Goal: Task Accomplishment & Management: Complete application form

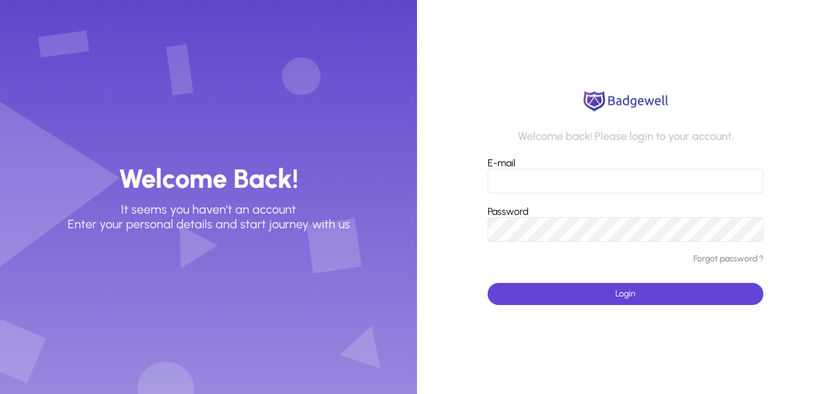
click at [540, 184] on input "E-mail" at bounding box center [625, 181] width 275 height 25
type input "**********"
click at [488, 283] on button "Login" at bounding box center [625, 294] width 275 height 22
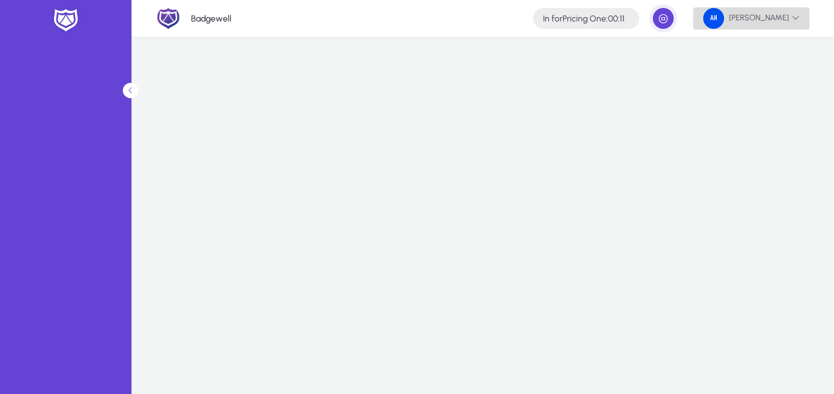
click at [768, 10] on span "[PERSON_NAME]" at bounding box center [751, 18] width 96 height 21
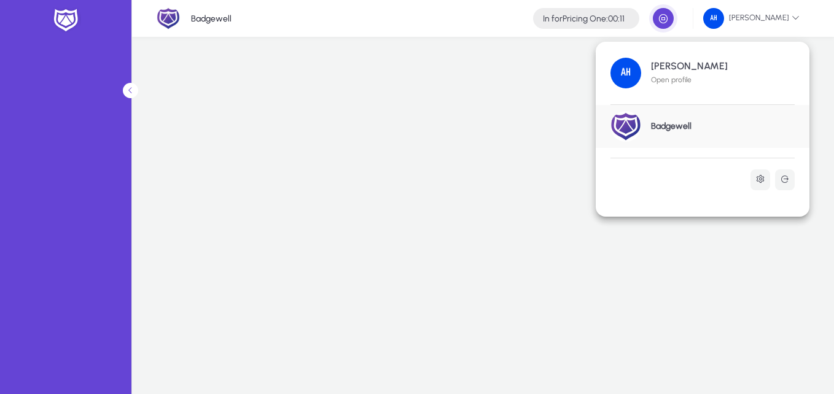
click at [685, 62] on h1 "[PERSON_NAME]" at bounding box center [689, 66] width 77 height 11
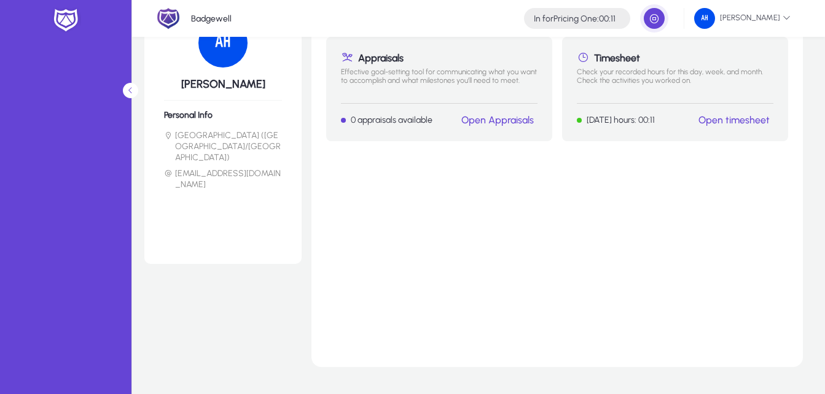
scroll to position [61, 0]
click at [748, 120] on link "Open timesheet" at bounding box center [733, 120] width 71 height 12
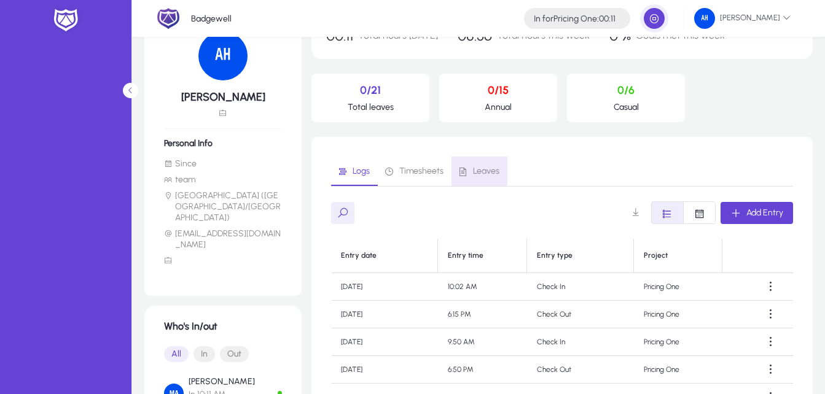
click at [471, 182] on span "Leaves" at bounding box center [479, 171] width 42 height 29
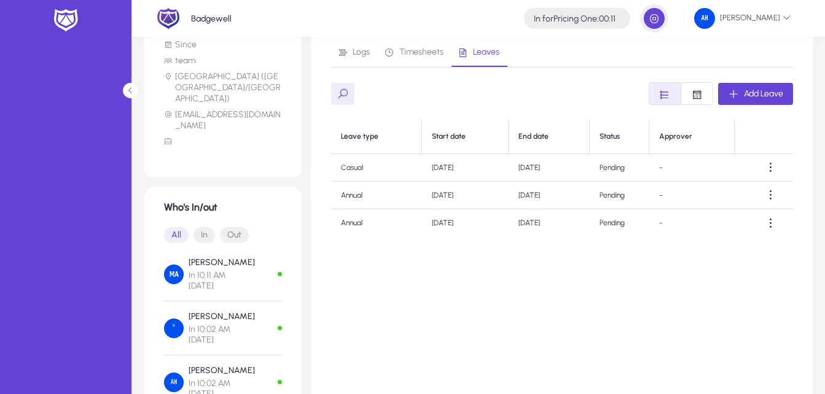
scroll to position [181, 0]
click at [770, 163] on span at bounding box center [770, 166] width 25 height 25
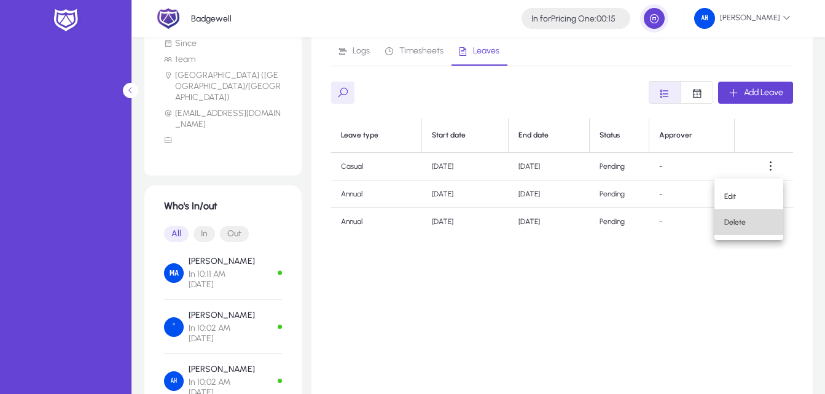
click at [747, 224] on span "Delete" at bounding box center [748, 222] width 49 height 11
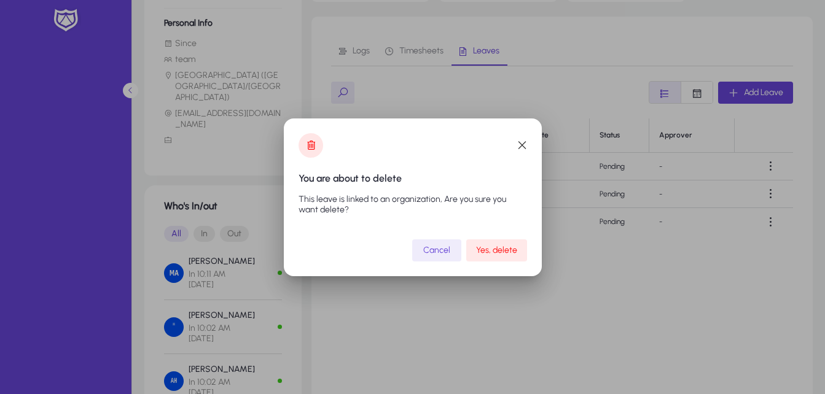
click at [501, 249] on span "Yes, delete" at bounding box center [496, 250] width 41 height 10
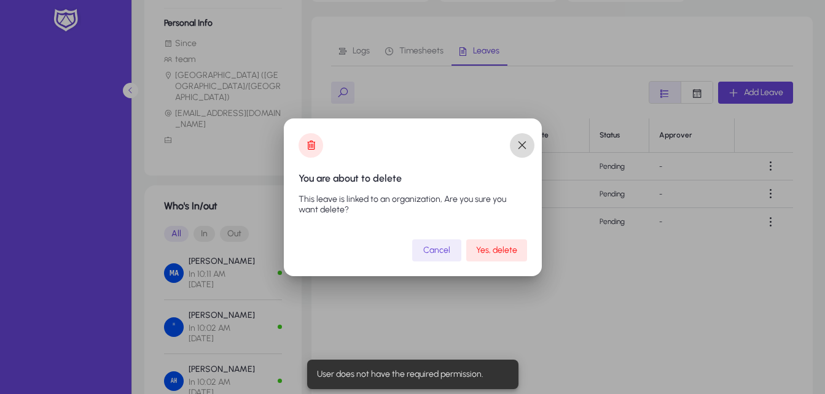
click at [520, 141] on span "button" at bounding box center [522, 145] width 25 height 25
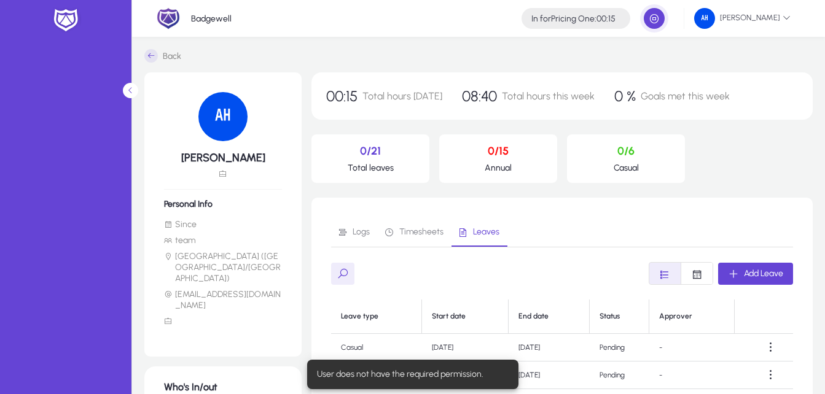
scroll to position [181, 0]
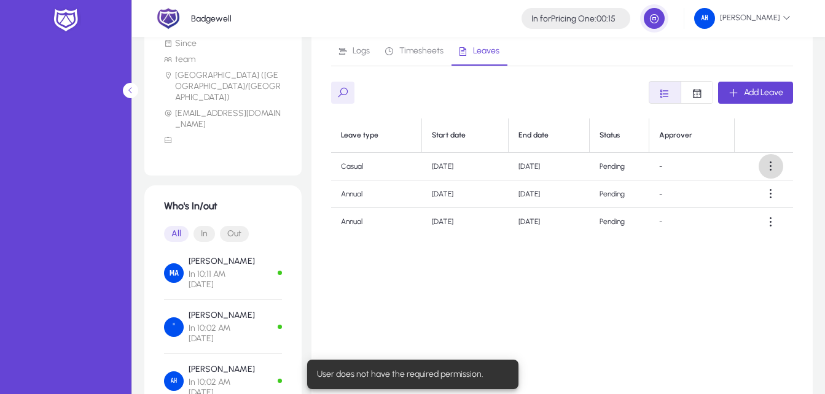
click at [770, 170] on span at bounding box center [770, 166] width 25 height 25
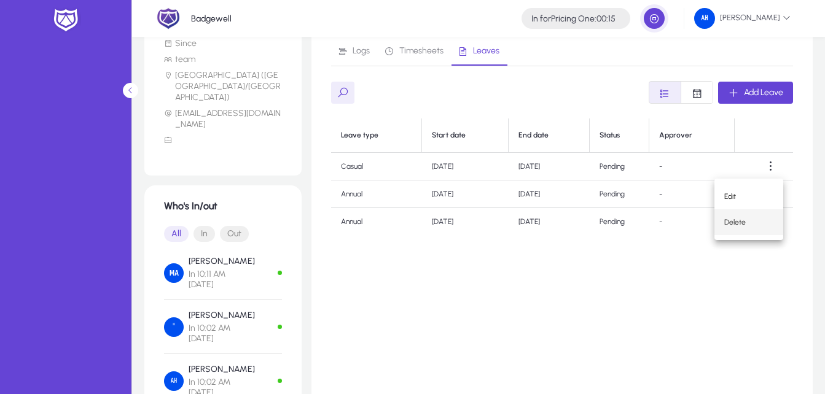
click at [759, 214] on button "Delete" at bounding box center [748, 222] width 69 height 26
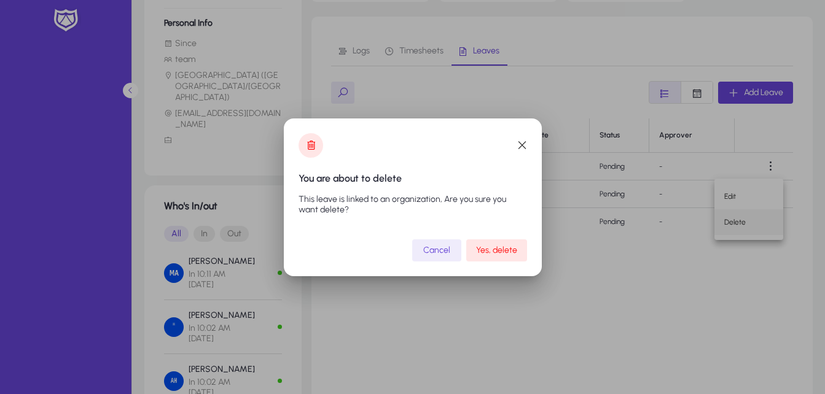
scroll to position [0, 0]
click at [490, 247] on span "Yes, delete" at bounding box center [496, 250] width 41 height 10
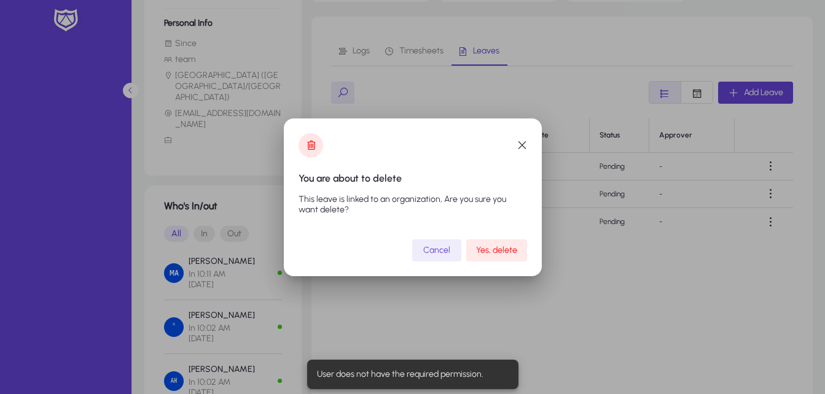
click at [489, 251] on span "Yes, delete" at bounding box center [496, 250] width 41 height 10
click at [517, 136] on span "button" at bounding box center [522, 145] width 25 height 25
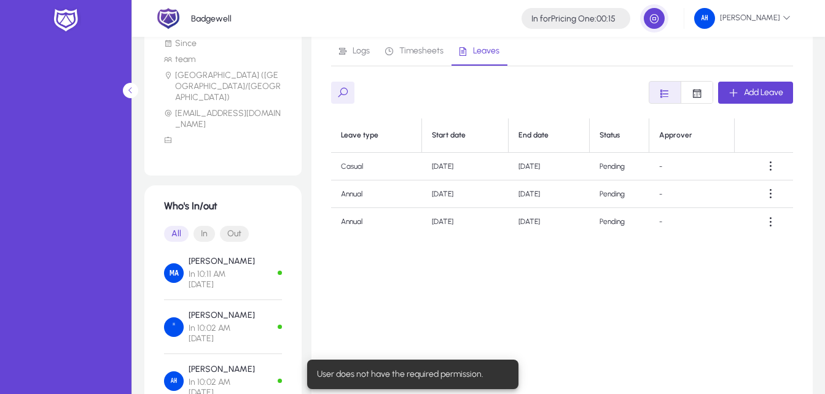
click at [648, 279] on div "Leave type Start date End date Status Approver Casual [DATE] [DATE] Pending - A…" at bounding box center [562, 272] width 462 height 307
click at [760, 82] on span "button" at bounding box center [755, 92] width 75 height 29
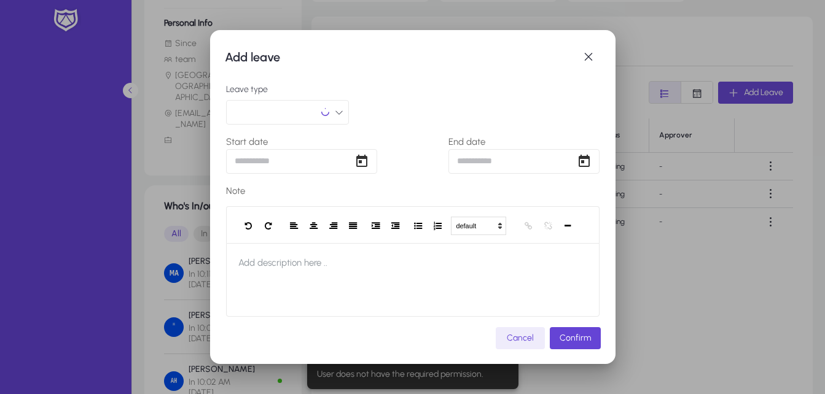
scroll to position [0, 0]
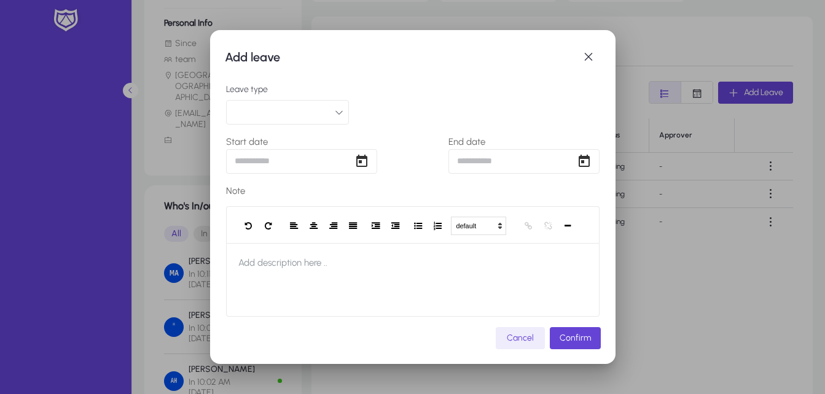
click at [315, 111] on button "button" at bounding box center [287, 112] width 123 height 25
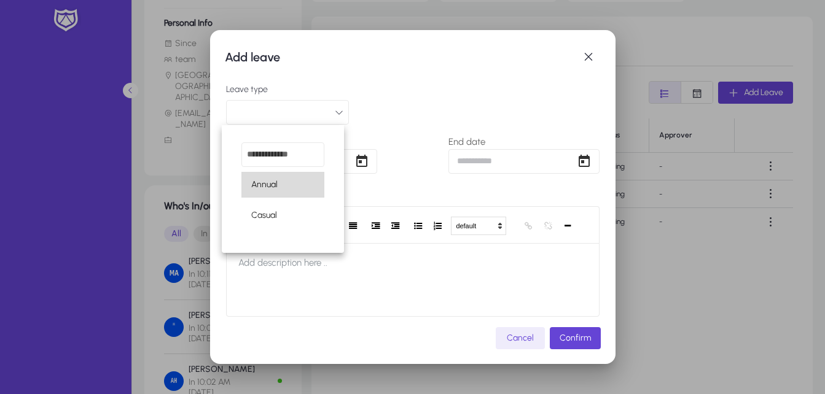
click at [300, 193] on mat-option "Annual" at bounding box center [282, 185] width 83 height 26
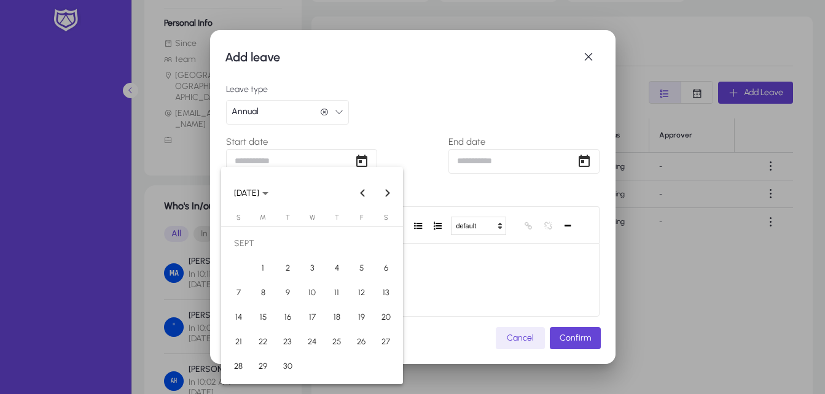
click at [305, 165] on div "Add leave Leave type Annual Annual Start date End date Note default Heading 1 H…" at bounding box center [412, 197] width 825 height 394
click at [361, 190] on span "Previous month" at bounding box center [363, 193] width 25 height 25
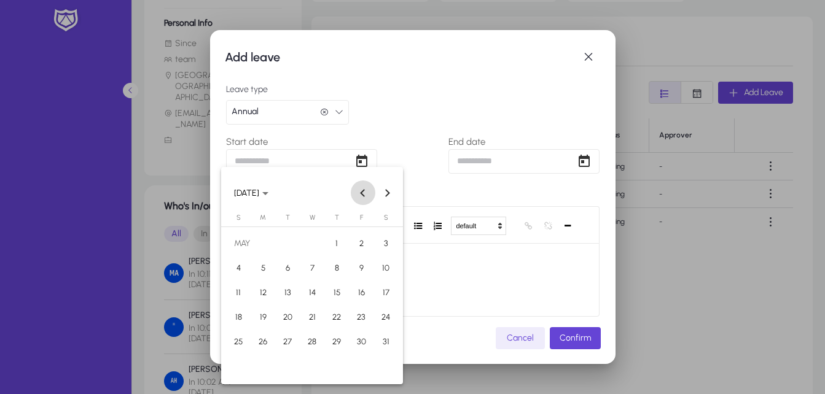
click at [361, 190] on span "Previous month" at bounding box center [363, 193] width 25 height 25
click at [383, 193] on button "Next month" at bounding box center [387, 193] width 25 height 25
click at [257, 340] on span "26" at bounding box center [263, 342] width 22 height 22
type input "**********"
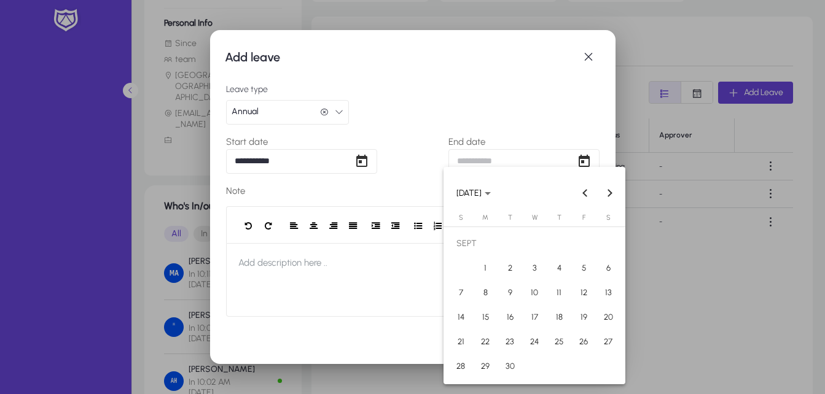
click at [489, 153] on div "**********" at bounding box center [412, 197] width 825 height 394
click at [583, 190] on span "Previous month" at bounding box center [585, 193] width 25 height 25
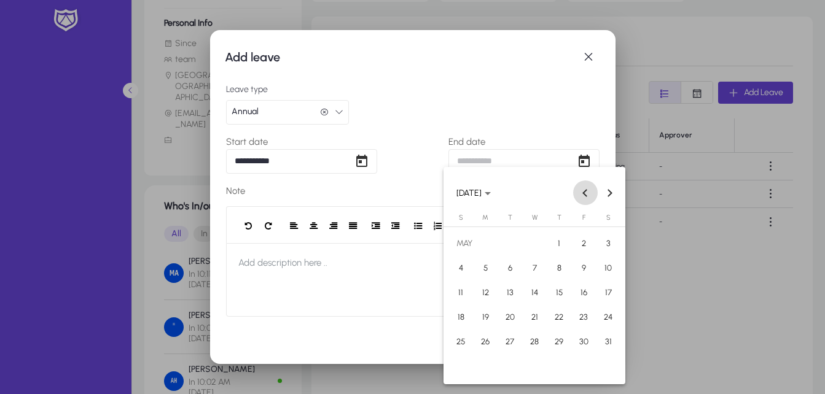
click at [583, 190] on span "Previous month" at bounding box center [585, 193] width 25 height 25
click at [613, 187] on span "Next month" at bounding box center [610, 193] width 25 height 25
click at [489, 340] on span "26" at bounding box center [485, 342] width 22 height 22
type input "**********"
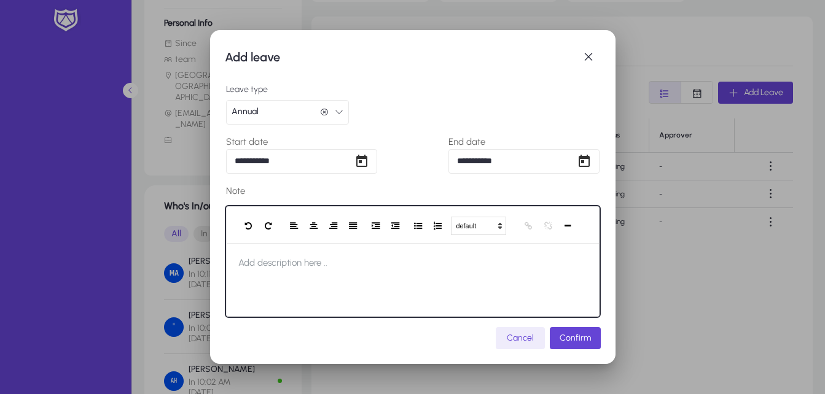
click at [361, 279] on div at bounding box center [412, 280] width 373 height 74
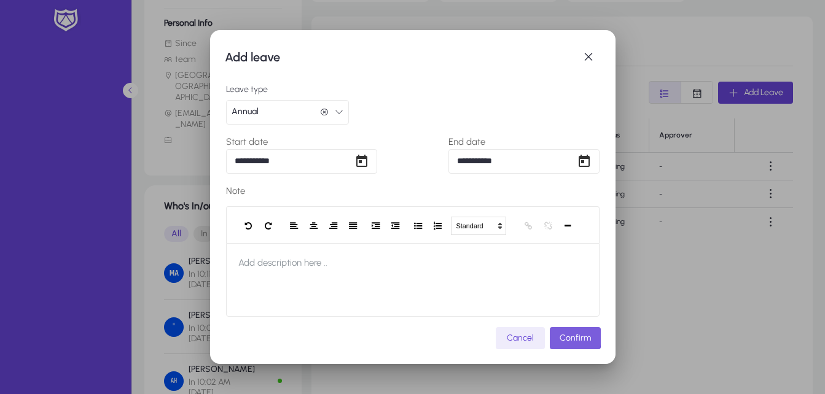
click at [571, 335] on span "Confirm" at bounding box center [574, 338] width 31 height 10
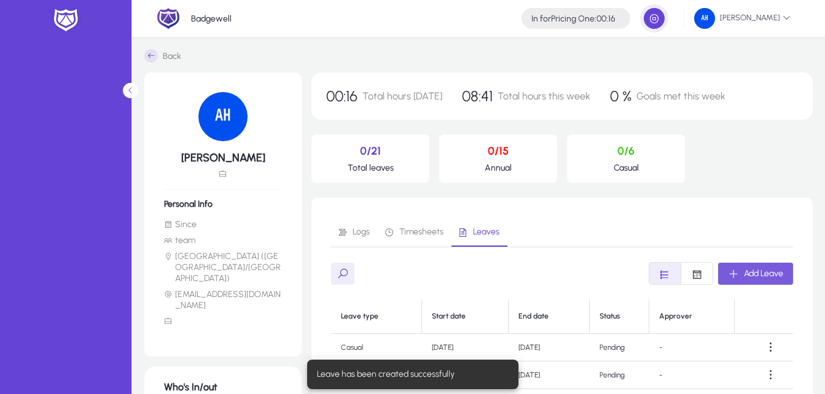
scroll to position [181, 0]
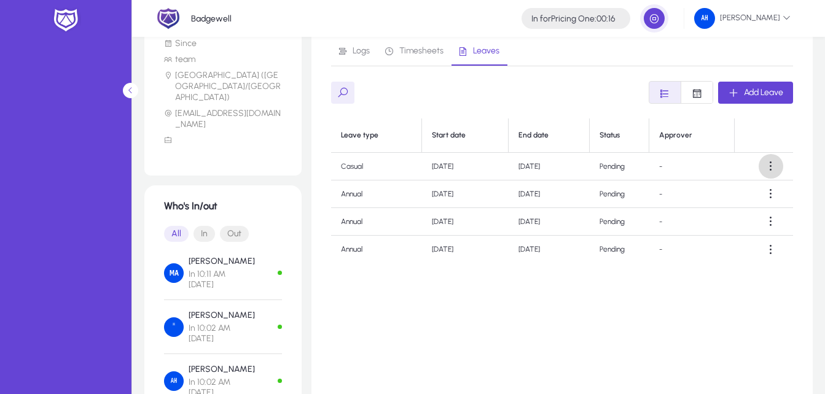
click at [768, 162] on span at bounding box center [770, 166] width 25 height 25
click at [765, 186] on button "Edit" at bounding box center [748, 197] width 69 height 26
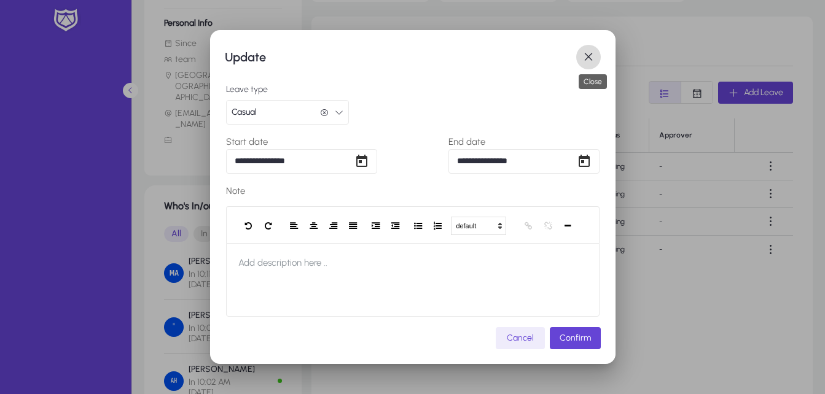
click at [594, 54] on span "button" at bounding box center [588, 57] width 25 height 25
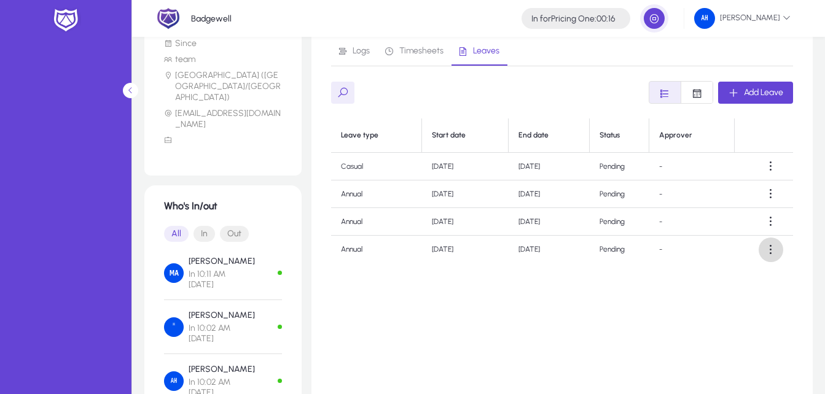
click at [771, 258] on span at bounding box center [770, 250] width 25 height 25
click at [760, 301] on span "Delete" at bounding box center [748, 305] width 49 height 11
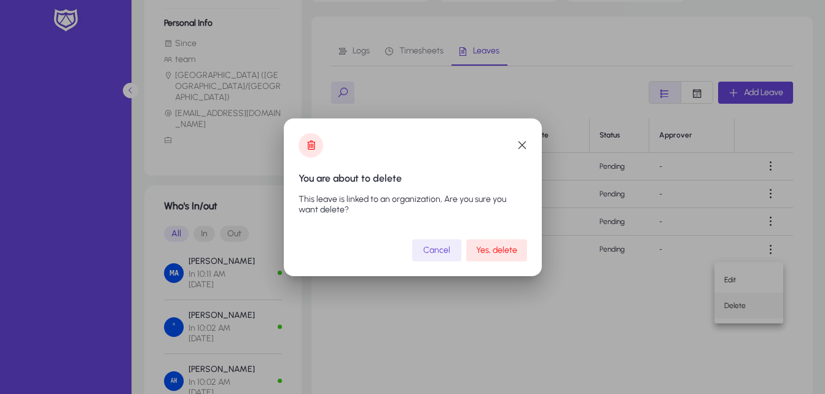
scroll to position [0, 0]
click at [503, 245] on span "Yes, delete" at bounding box center [496, 250] width 41 height 10
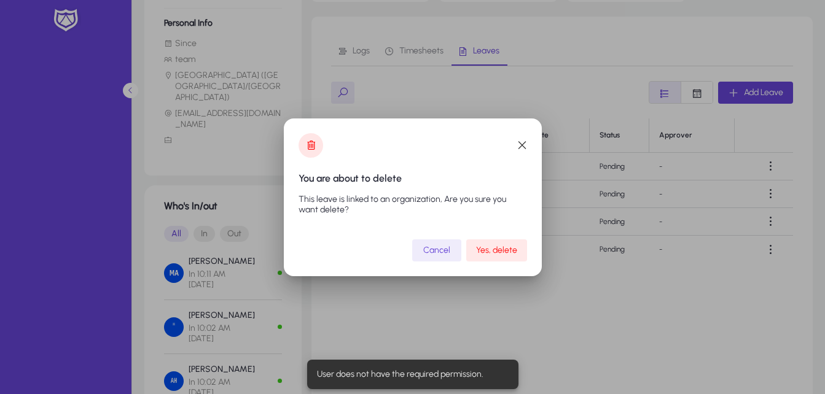
click at [503, 245] on span "Yes, delete" at bounding box center [496, 250] width 41 height 10
click at [522, 147] on span "button" at bounding box center [522, 145] width 25 height 25
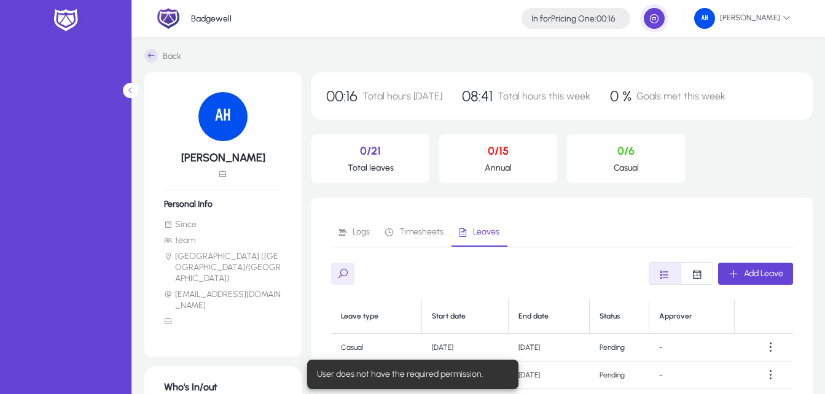
scroll to position [181, 0]
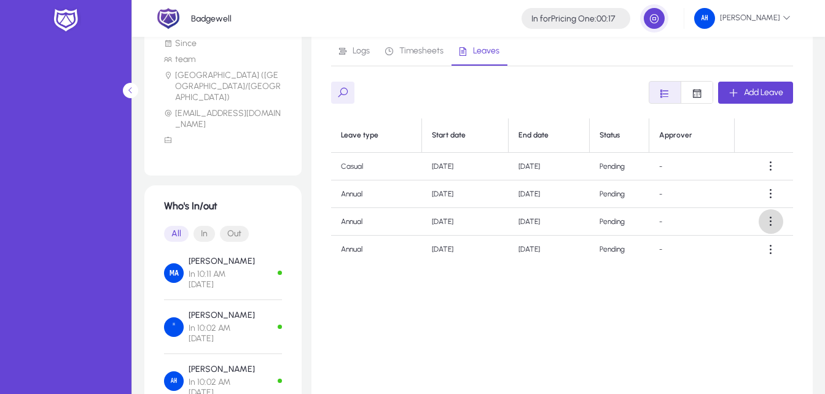
click at [765, 217] on span at bounding box center [770, 221] width 25 height 25
click at [746, 254] on span "Edit" at bounding box center [748, 251] width 49 height 11
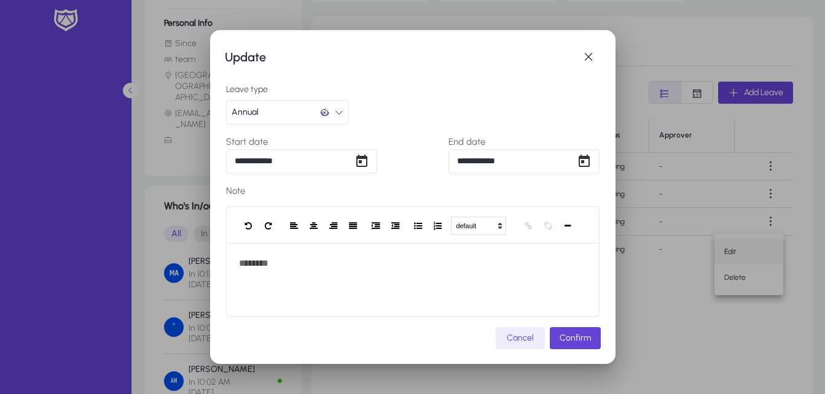
scroll to position [0, 0]
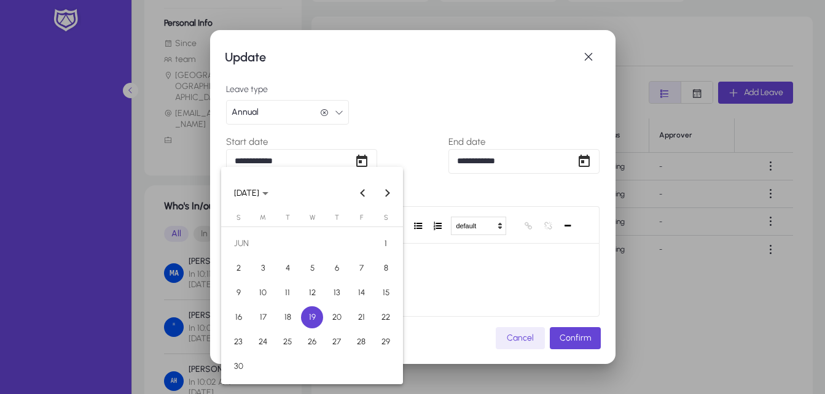
click at [305, 160] on div "**********" at bounding box center [412, 197] width 825 height 394
click at [381, 189] on span "Next month" at bounding box center [387, 193] width 25 height 25
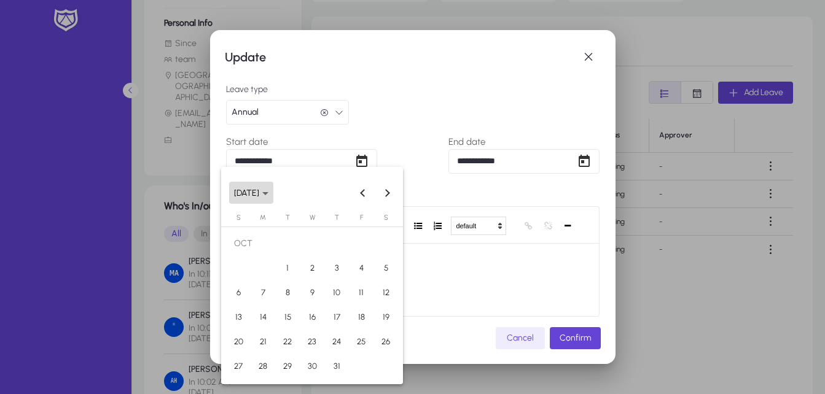
click at [268, 188] on span "[DATE]" at bounding box center [251, 193] width 34 height 10
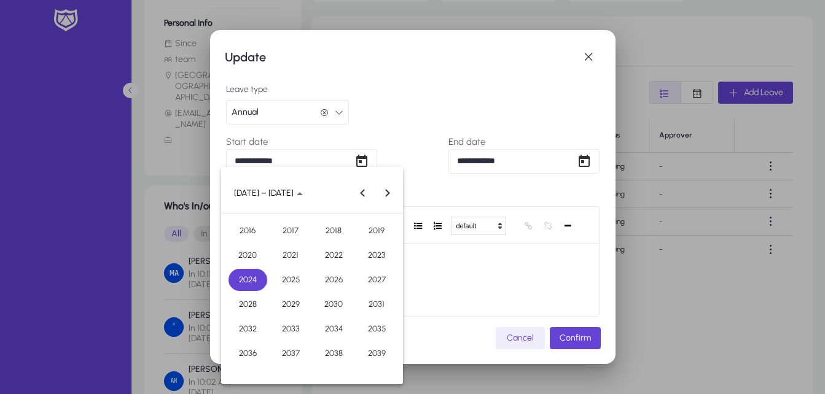
click at [286, 275] on span "2025" at bounding box center [290, 280] width 39 height 22
click at [384, 283] on span "AUG" at bounding box center [376, 280] width 39 height 22
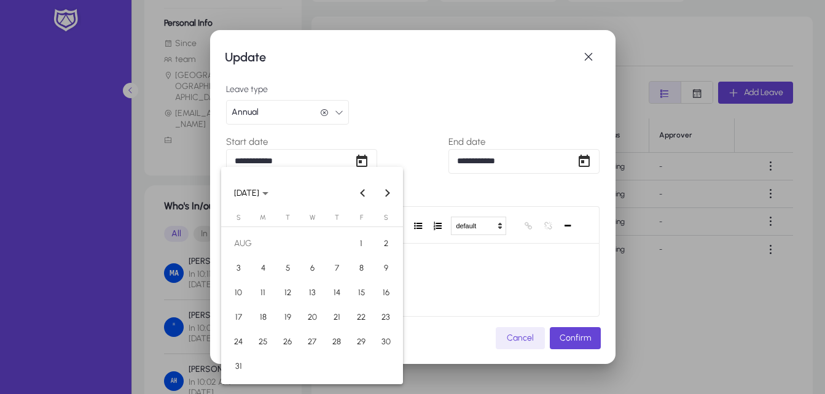
click at [257, 291] on span "11" at bounding box center [263, 293] width 22 height 22
type input "**********"
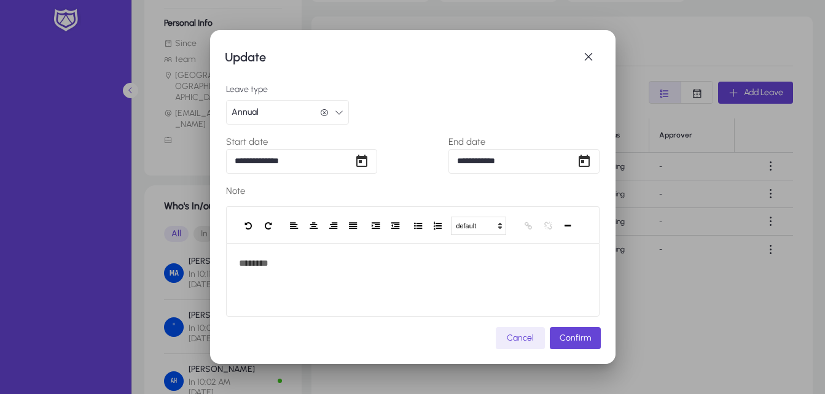
click at [508, 165] on div "**********" at bounding box center [412, 197] width 825 height 394
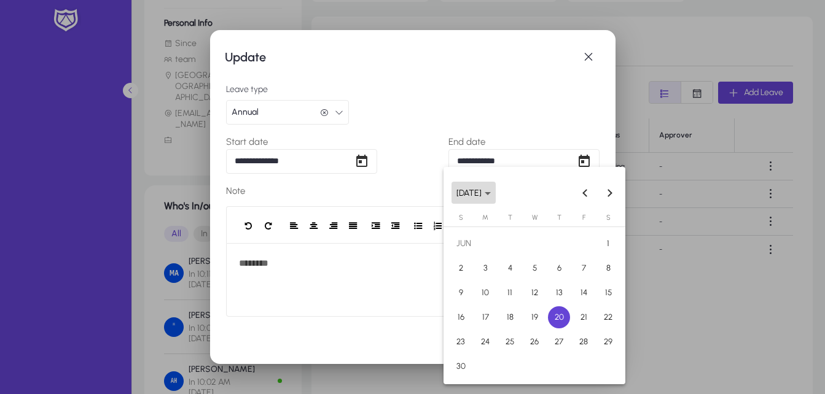
click at [491, 196] on span "[DATE]" at bounding box center [473, 193] width 34 height 10
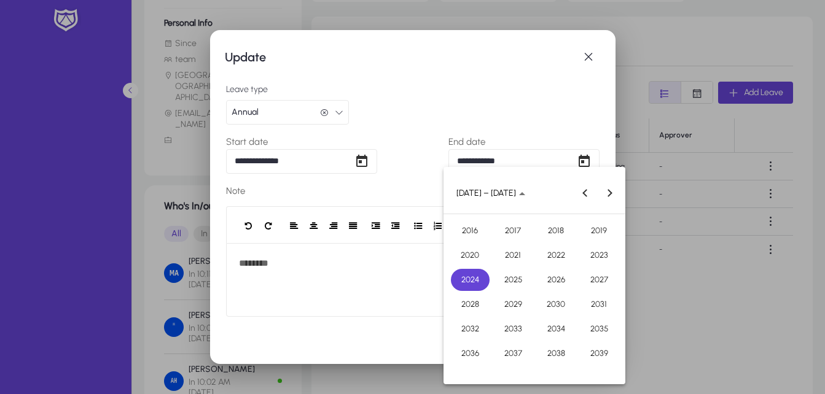
click at [507, 270] on span "2025" at bounding box center [513, 280] width 39 height 22
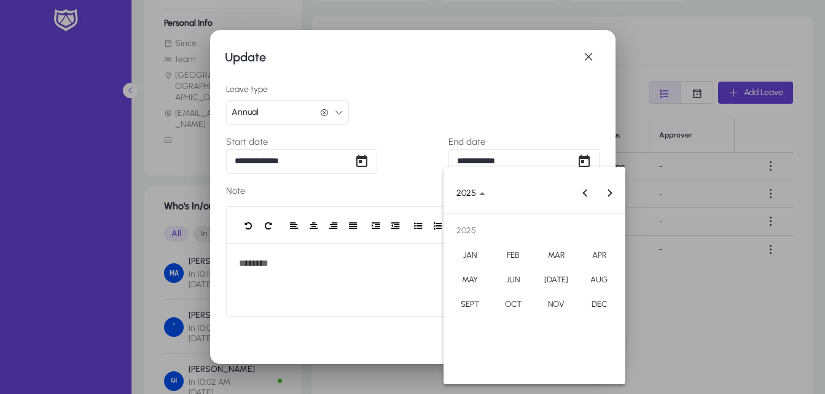
click at [588, 272] on span "AUG" at bounding box center [599, 280] width 39 height 22
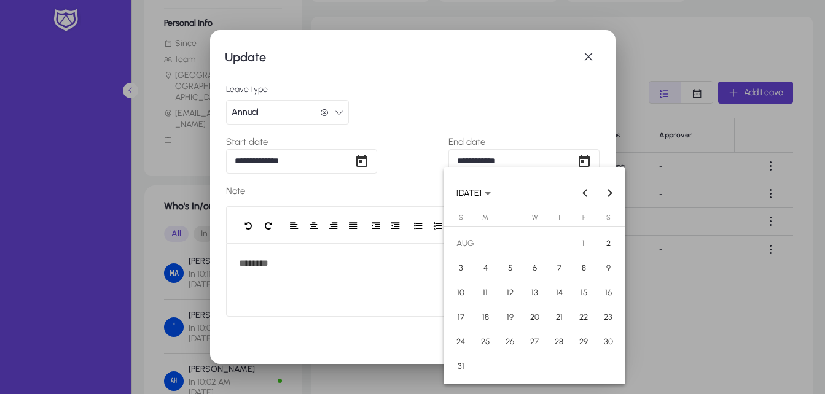
click at [540, 294] on span "13" at bounding box center [534, 293] width 22 height 22
type input "**********"
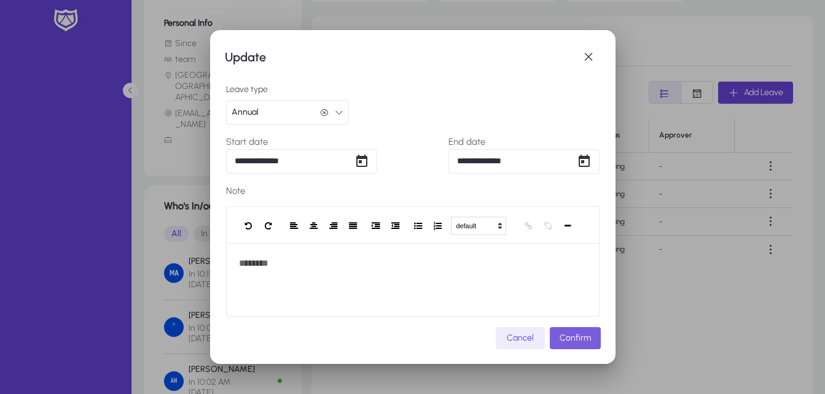
click at [588, 338] on span "Confirm" at bounding box center [574, 338] width 31 height 10
click at [584, 56] on span "button" at bounding box center [588, 57] width 25 height 25
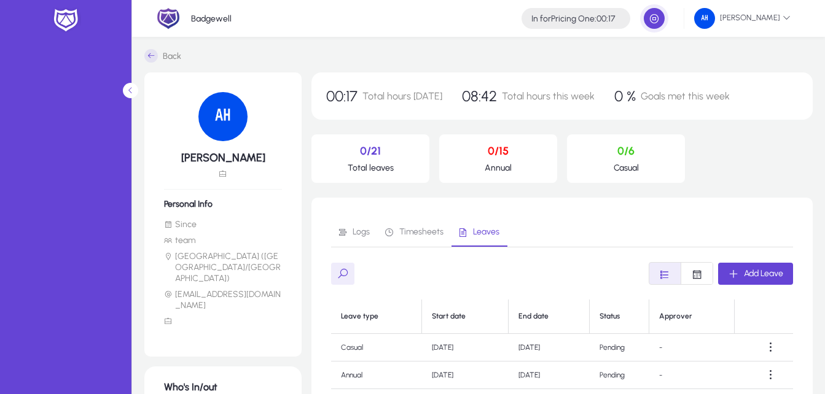
scroll to position [181, 0]
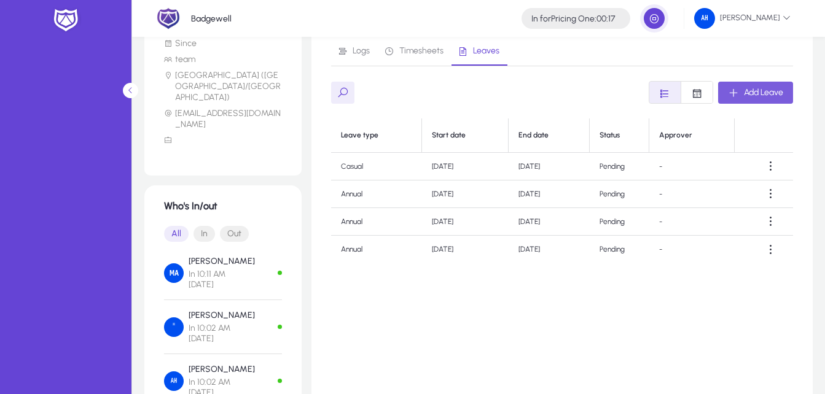
click at [758, 88] on span "Add Leave" at bounding box center [763, 92] width 39 height 10
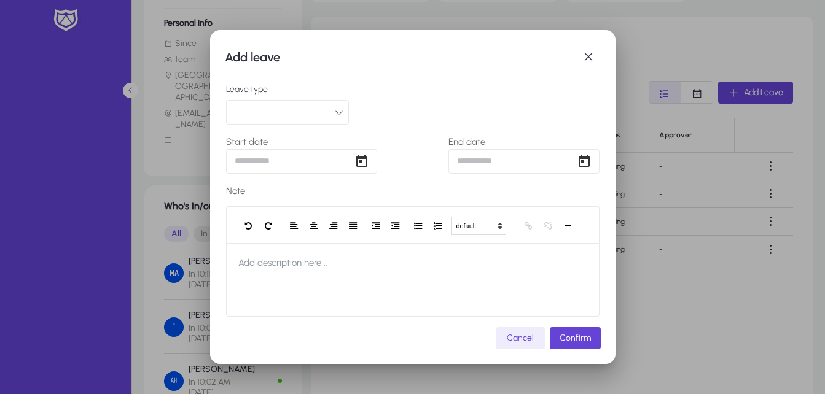
click at [302, 118] on button "button" at bounding box center [287, 112] width 123 height 25
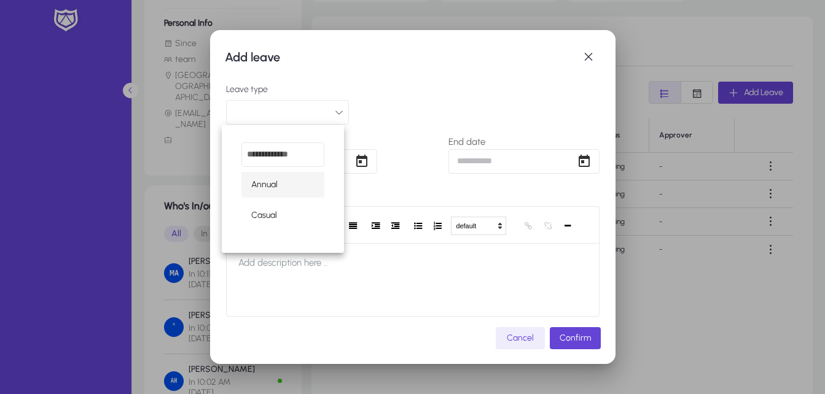
click at [300, 189] on mat-option "Annual" at bounding box center [282, 185] width 83 height 26
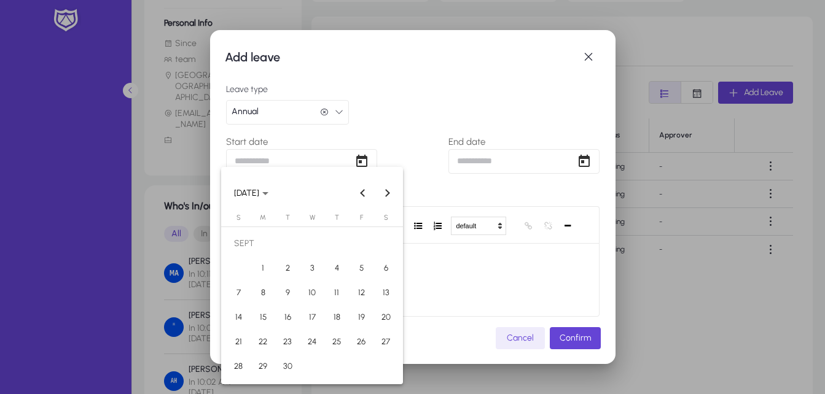
click at [324, 163] on div "Add leave Leave type Annual Annual Start date End date Note default Heading 1 H…" at bounding box center [412, 197] width 825 height 394
click at [259, 193] on span "[DATE]" at bounding box center [246, 193] width 25 height 10
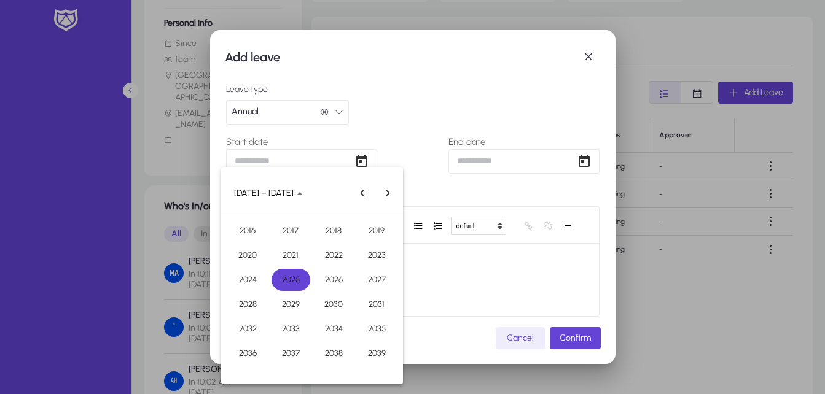
click at [296, 278] on span "2025" at bounding box center [290, 280] width 39 height 22
click at [368, 282] on span "AUG" at bounding box center [376, 280] width 39 height 22
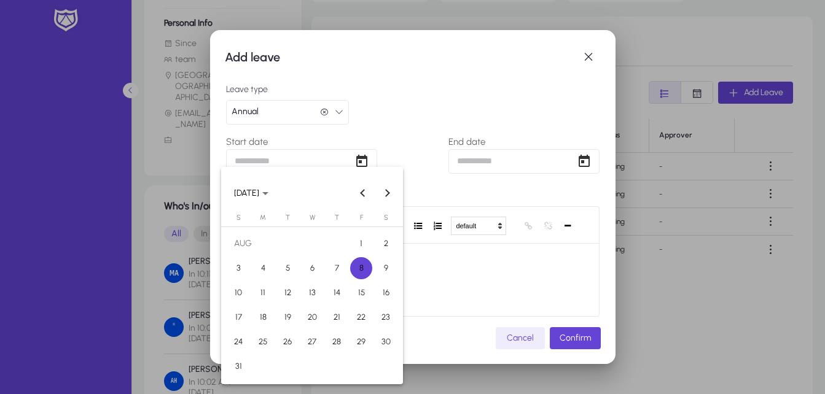
click at [255, 289] on span "11" at bounding box center [263, 293] width 22 height 22
type input "**********"
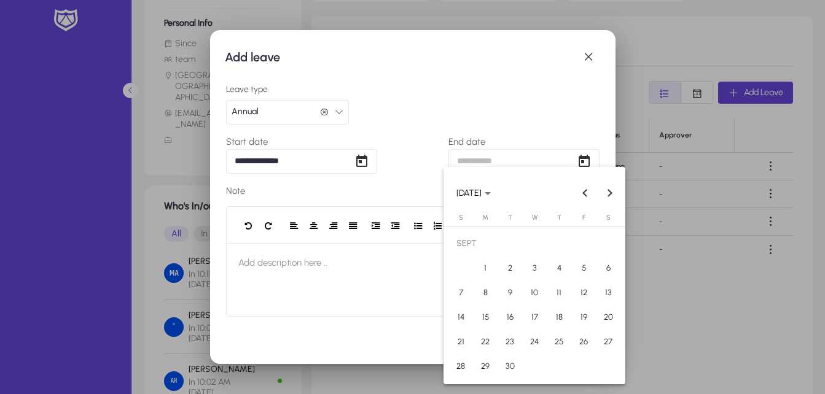
click at [521, 162] on div "**********" at bounding box center [412, 197] width 825 height 394
click at [481, 194] on span "[DATE]" at bounding box center [468, 193] width 25 height 10
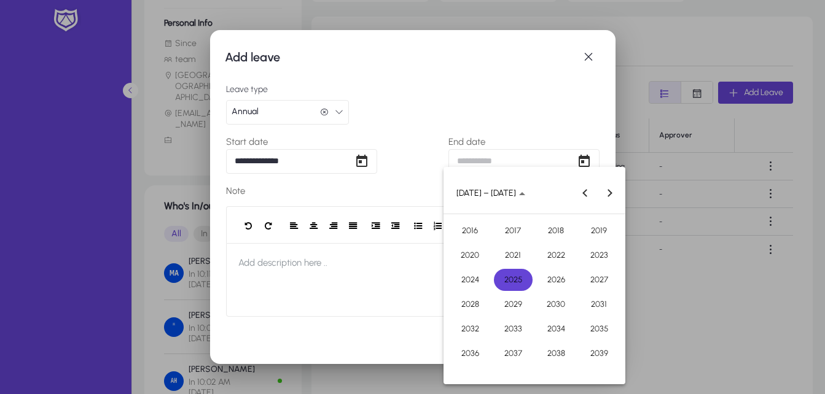
click at [517, 279] on span "2025" at bounding box center [513, 280] width 39 height 22
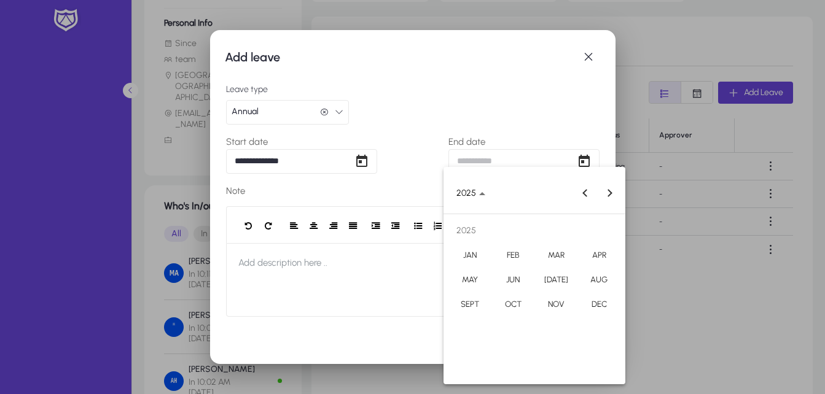
click at [597, 277] on span "AUG" at bounding box center [599, 280] width 39 height 22
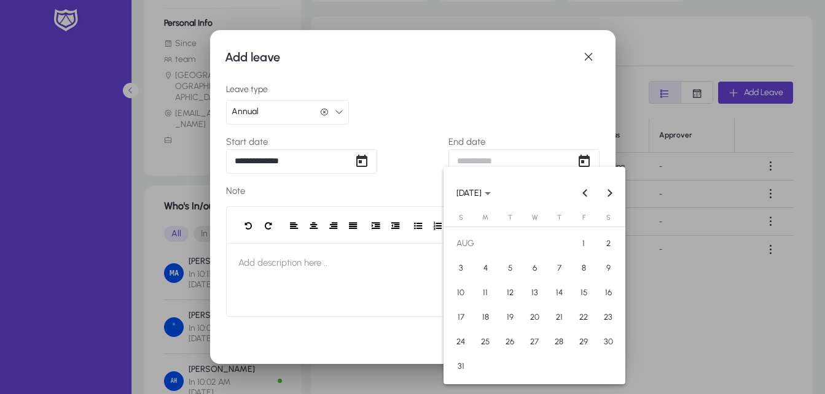
click at [540, 295] on span "13" at bounding box center [534, 293] width 22 height 22
type input "**********"
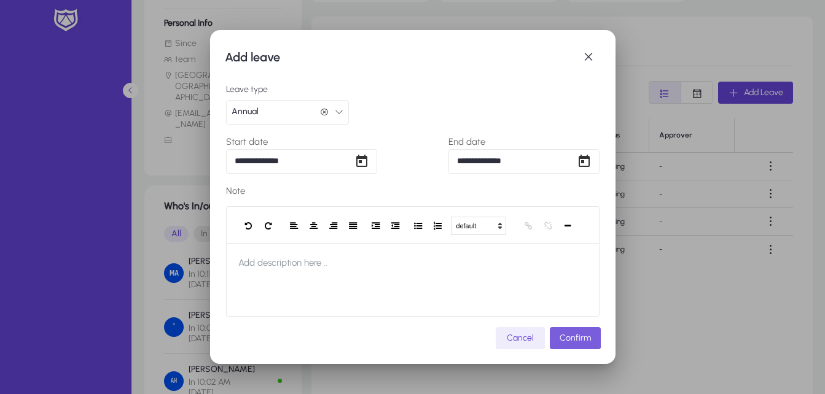
click at [579, 336] on span "Confirm" at bounding box center [574, 338] width 31 height 10
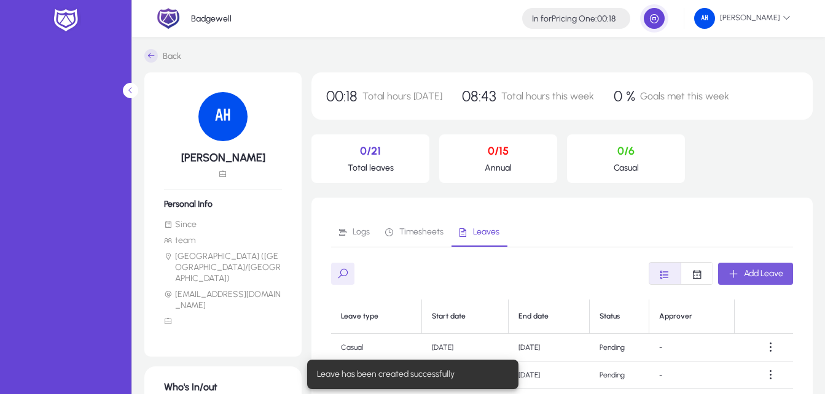
scroll to position [181, 0]
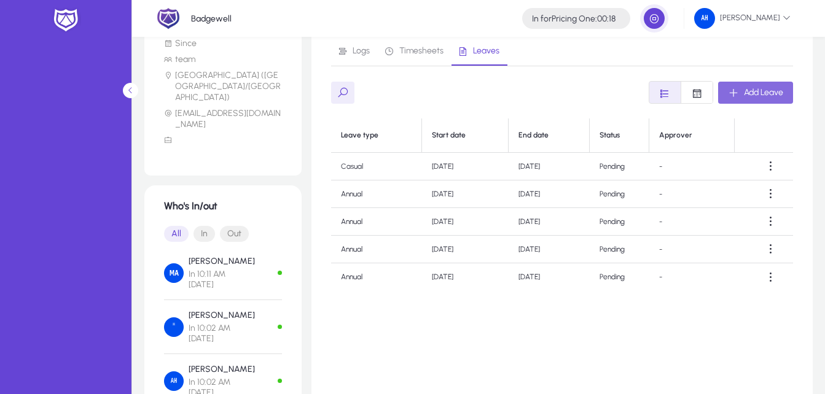
click at [774, 92] on span "Add Leave" at bounding box center [763, 92] width 39 height 10
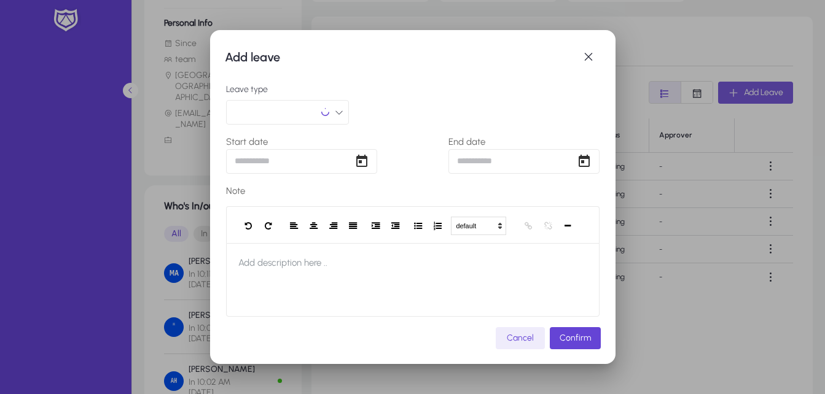
scroll to position [0, 0]
click at [316, 103] on button "button" at bounding box center [287, 112] width 123 height 25
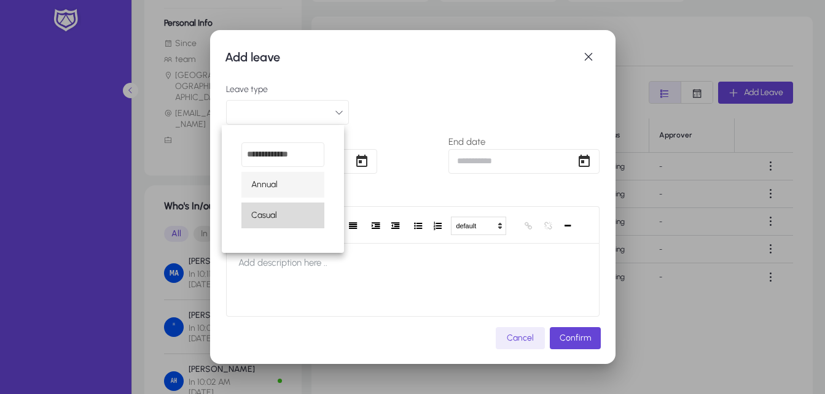
click at [279, 209] on mat-option "Casual" at bounding box center [282, 216] width 83 height 26
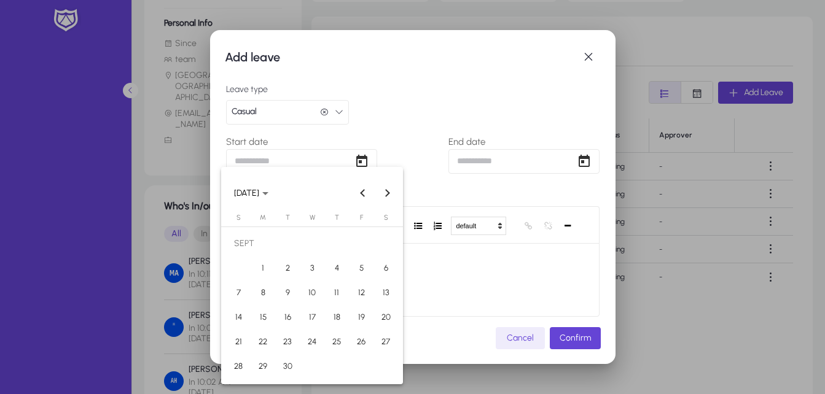
click at [302, 163] on div "Add leave Leave type Casual Casual Start date End date Note default Heading 1 H…" at bounding box center [412, 197] width 825 height 394
click at [268, 197] on span "[DATE]" at bounding box center [251, 193] width 34 height 10
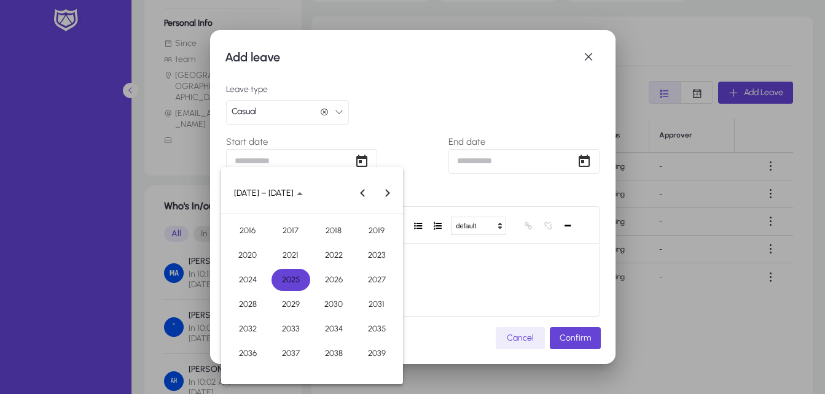
click at [281, 279] on span "2025" at bounding box center [290, 280] width 39 height 22
click at [322, 273] on span "[DATE]" at bounding box center [333, 280] width 39 height 22
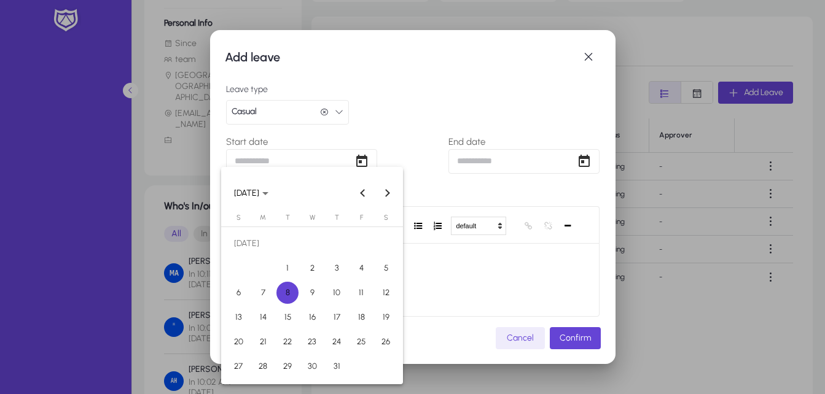
click at [287, 268] on span "1" at bounding box center [287, 268] width 22 height 22
type input "**********"
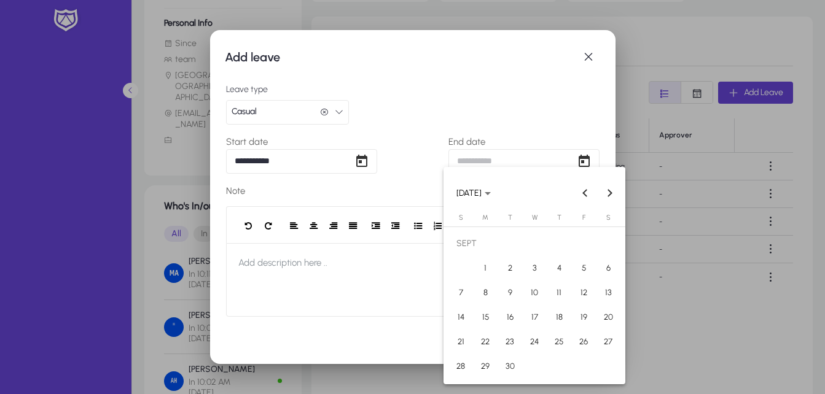
click at [559, 163] on div "**********" at bounding box center [412, 197] width 825 height 394
click at [491, 192] on icon "Choose month and year" at bounding box center [488, 193] width 6 height 3
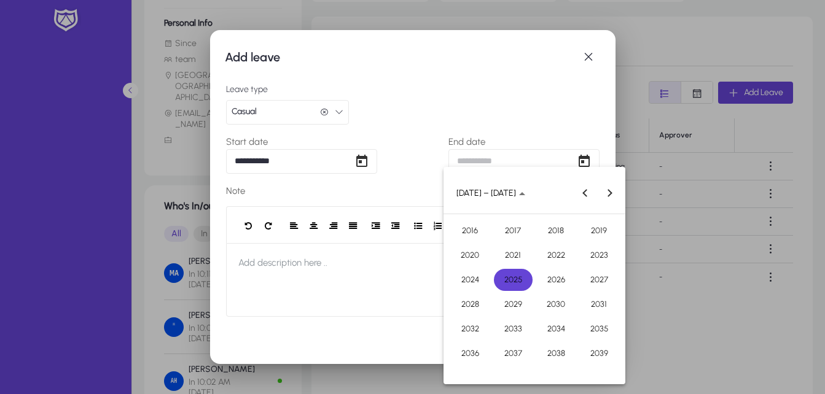
click at [506, 268] on button "2025" at bounding box center [512, 280] width 43 height 25
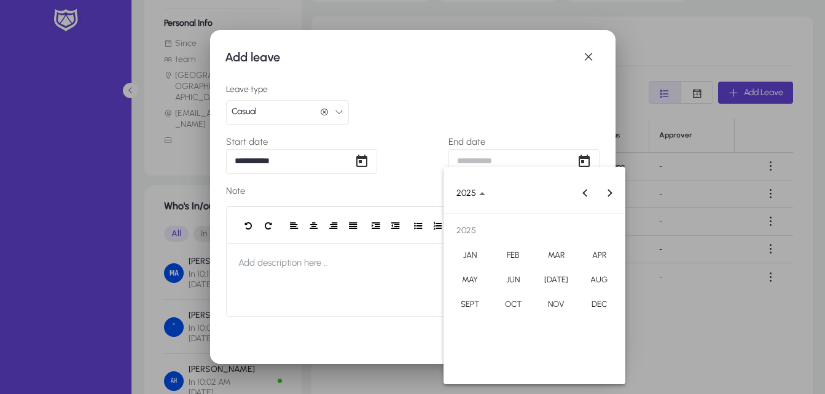
click at [548, 278] on span "[DATE]" at bounding box center [556, 280] width 39 height 22
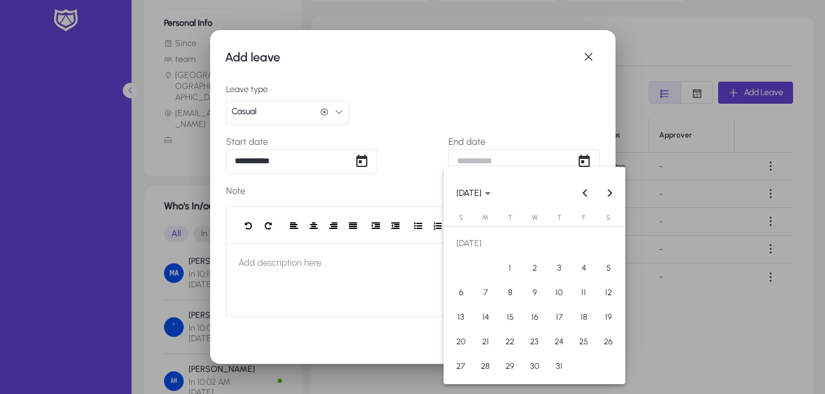
click at [513, 262] on span "1" at bounding box center [510, 268] width 22 height 22
type input "**********"
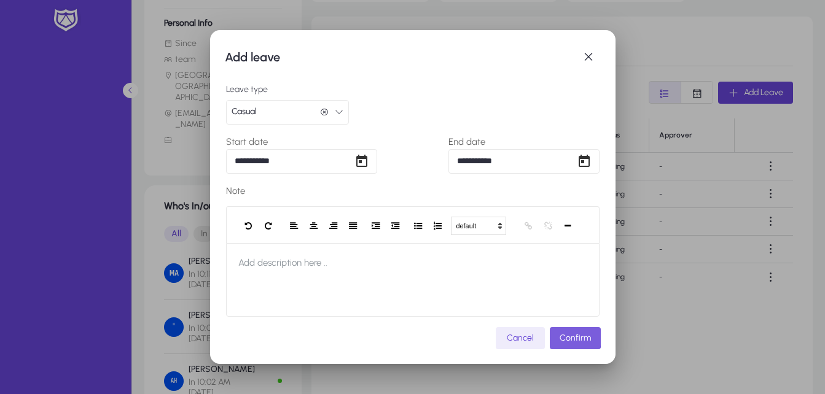
click at [571, 336] on span "Confirm" at bounding box center [574, 338] width 31 height 10
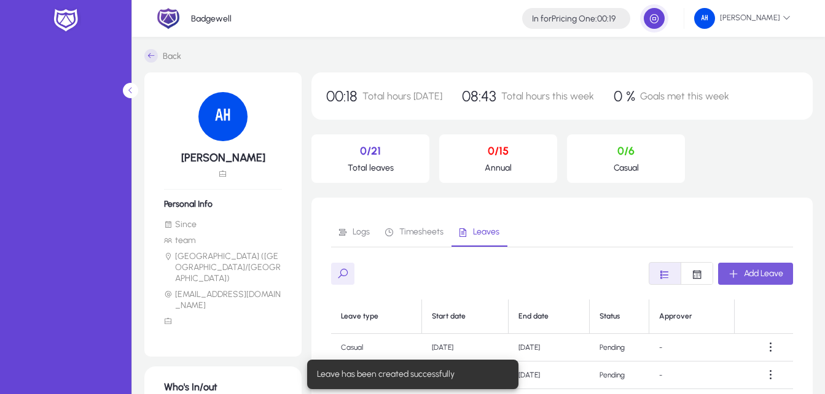
scroll to position [181, 0]
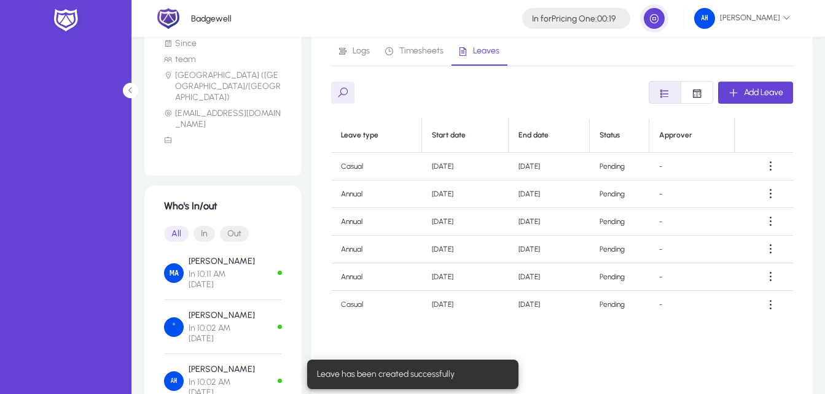
click at [678, 349] on div "Leave type Start date End date Status Approver Casual [DATE] [DATE] Pending - A…" at bounding box center [562, 272] width 462 height 307
